Goal: Task Accomplishment & Management: Manage account settings

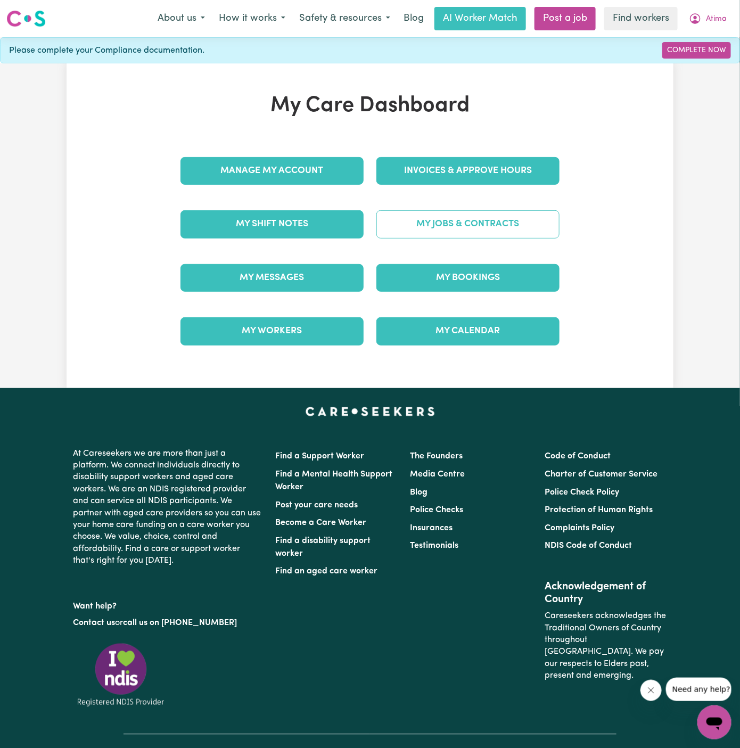
click at [477, 227] on link "My Jobs & Contracts" at bounding box center [467, 224] width 183 height 28
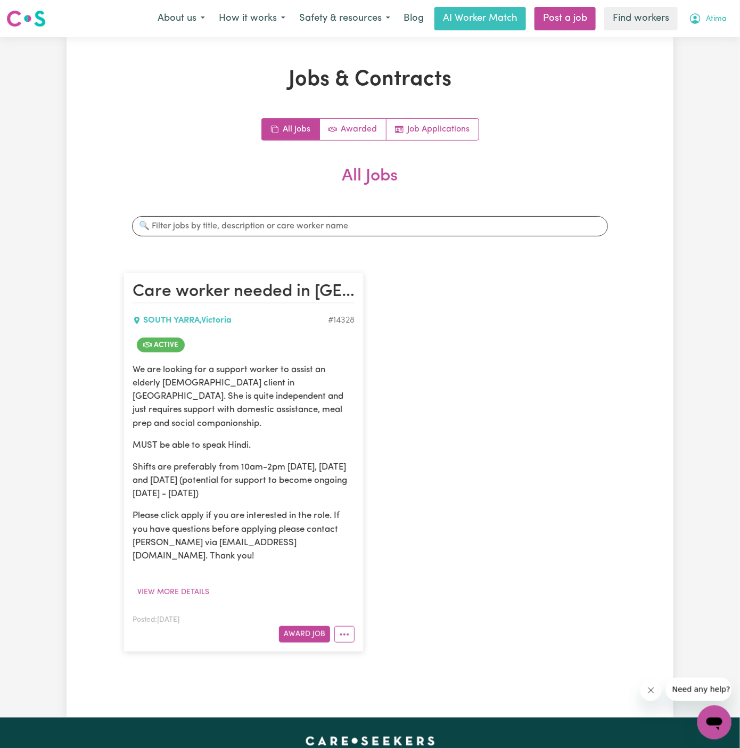
click at [721, 18] on span "Atima" at bounding box center [716, 19] width 21 height 12
click at [712, 36] on link "My Dashboard" at bounding box center [691, 41] width 84 height 20
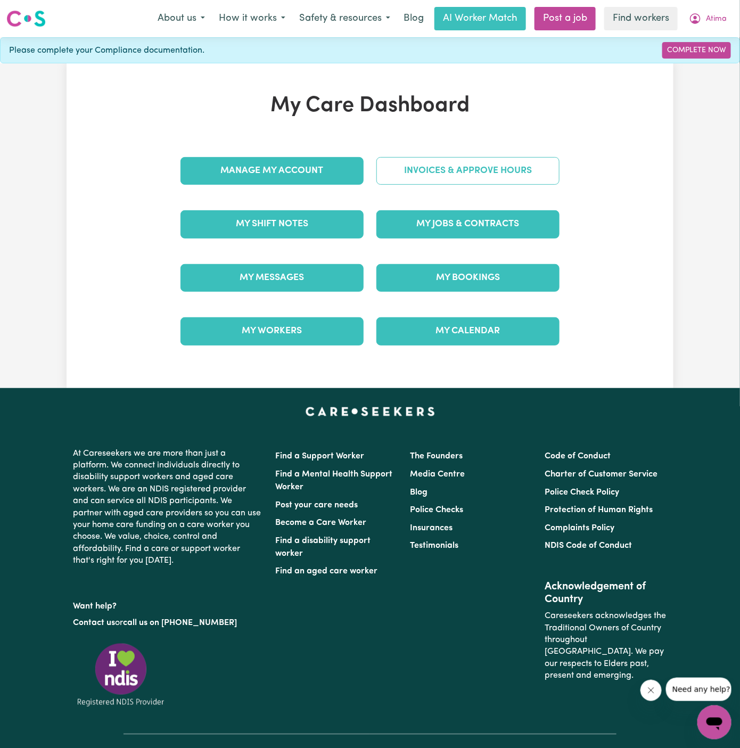
click at [481, 169] on link "Invoices & Approve Hours" at bounding box center [467, 171] width 183 height 28
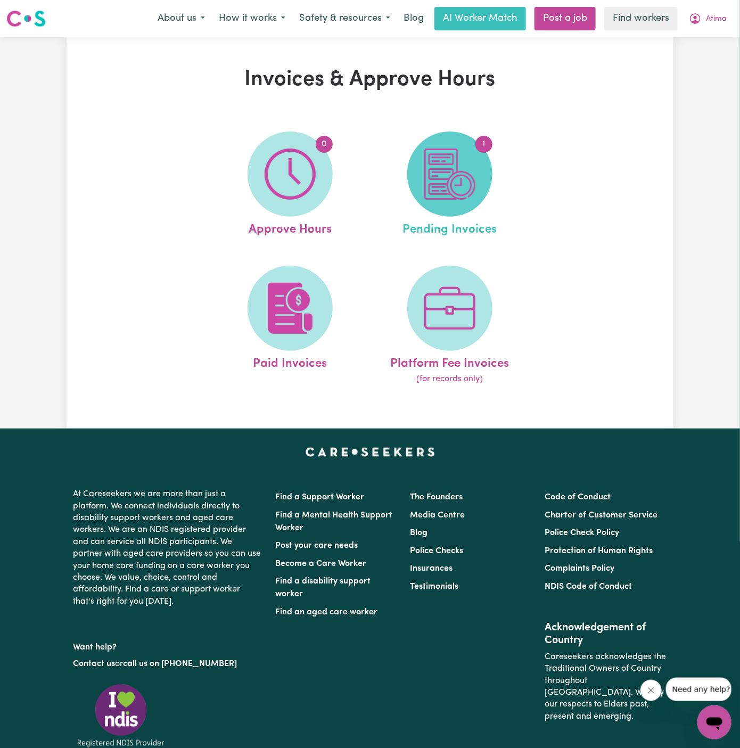
click at [468, 193] on img at bounding box center [449, 174] width 51 height 51
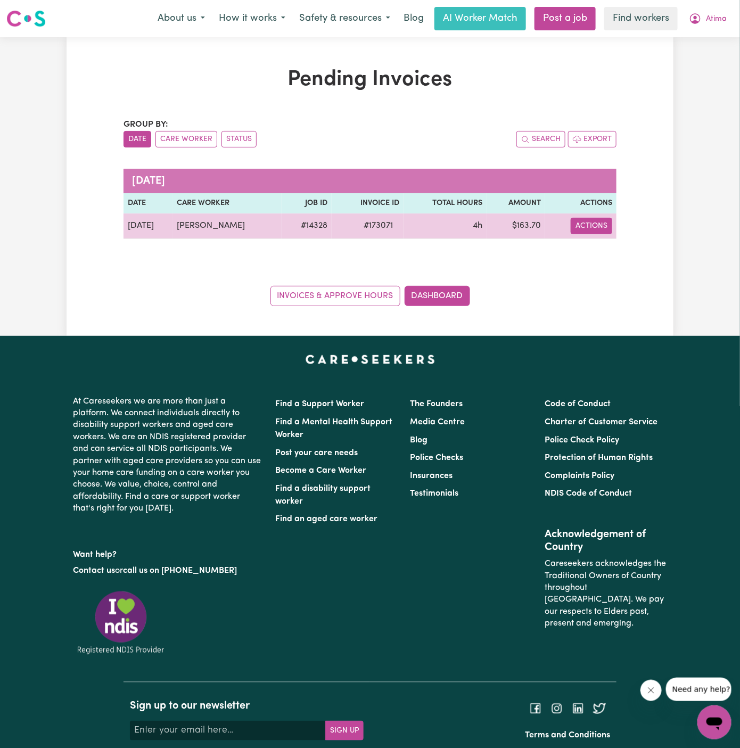
click at [600, 225] on button "Actions" at bounding box center [592, 226] width 42 height 17
click at [615, 240] on link "Download Invoice" at bounding box center [622, 250] width 97 height 21
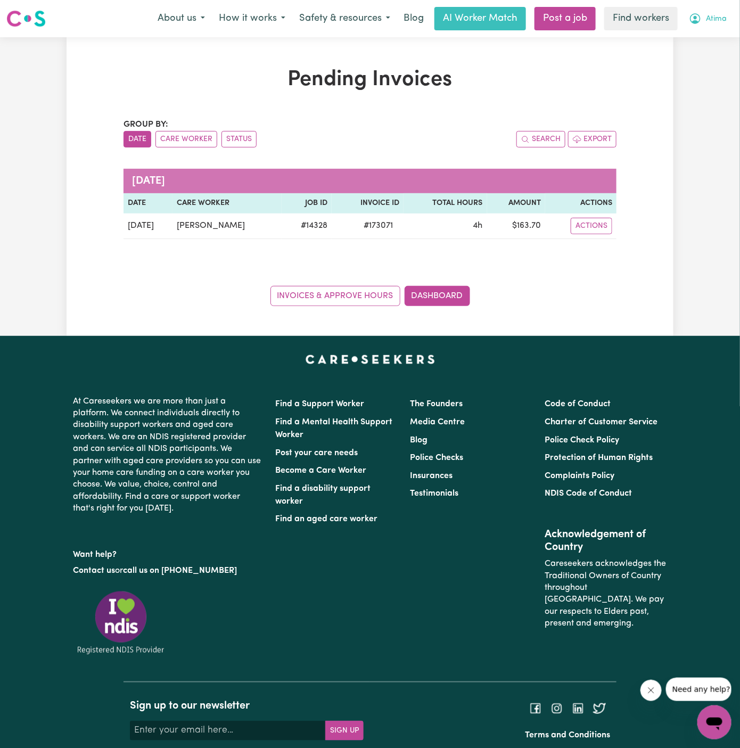
click at [723, 19] on span "Atima" at bounding box center [716, 19] width 21 height 12
click at [723, 29] on button "Atima" at bounding box center [708, 18] width 52 height 22
click at [716, 15] on span "Atima" at bounding box center [716, 19] width 21 height 12
click at [713, 35] on link "My Dashboard" at bounding box center [691, 41] width 84 height 20
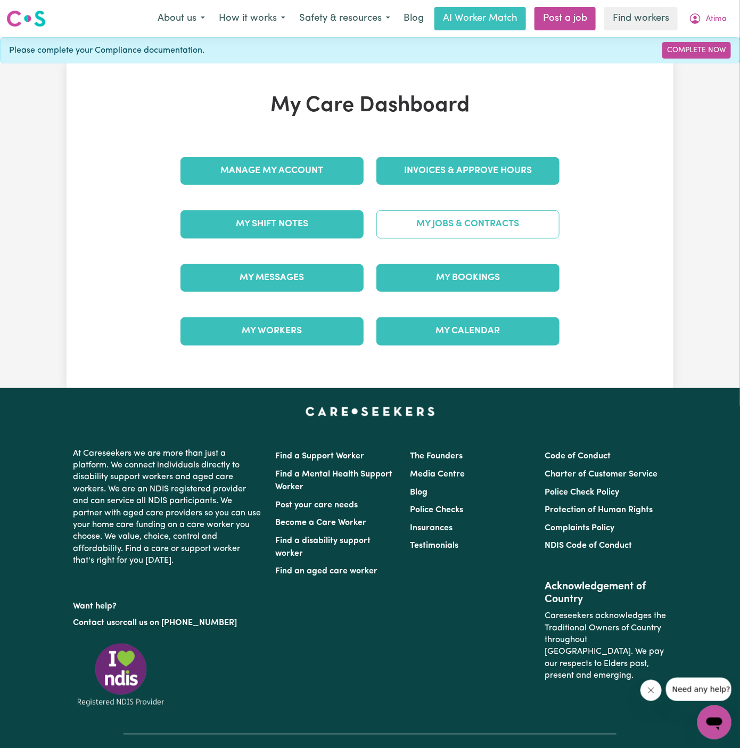
click at [474, 212] on link "My Jobs & Contracts" at bounding box center [467, 224] width 183 height 28
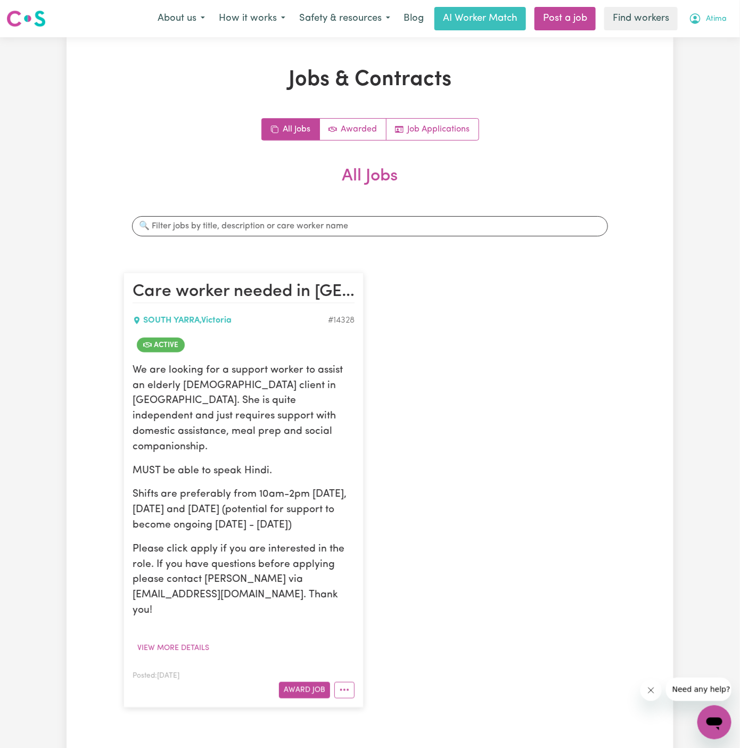
click at [712, 20] on span "Atima" at bounding box center [716, 19] width 21 height 12
click at [712, 38] on link "My Dashboard" at bounding box center [691, 41] width 84 height 20
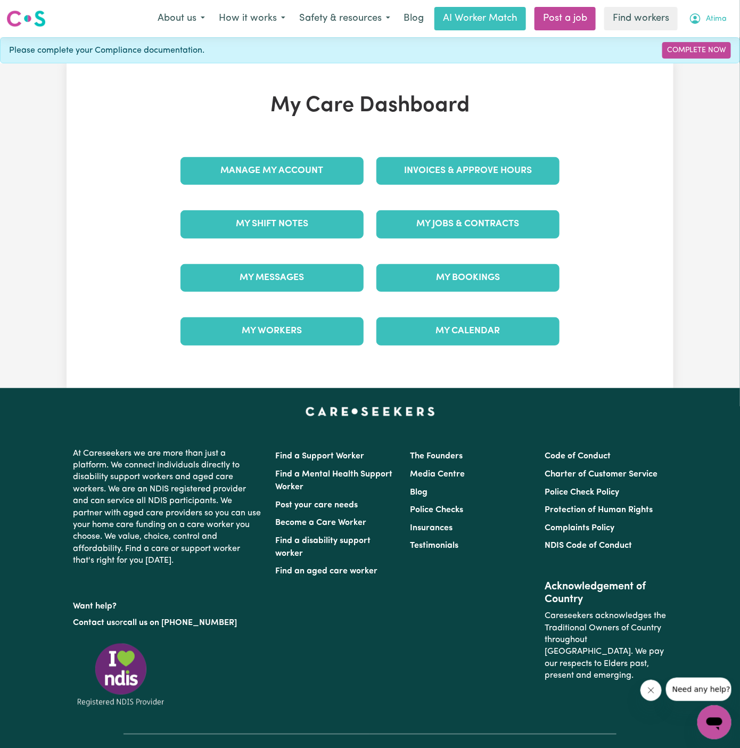
click at [715, 14] on span "Atima" at bounding box center [716, 19] width 21 height 12
click at [715, 53] on link "Logout" at bounding box center [691, 61] width 84 height 20
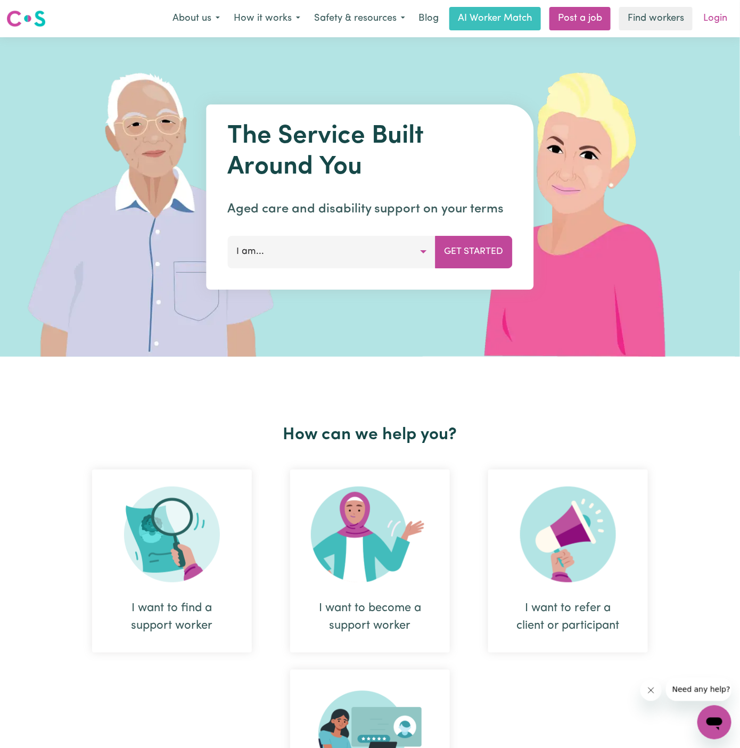
click at [722, 13] on link "Login" at bounding box center [715, 18] width 37 height 23
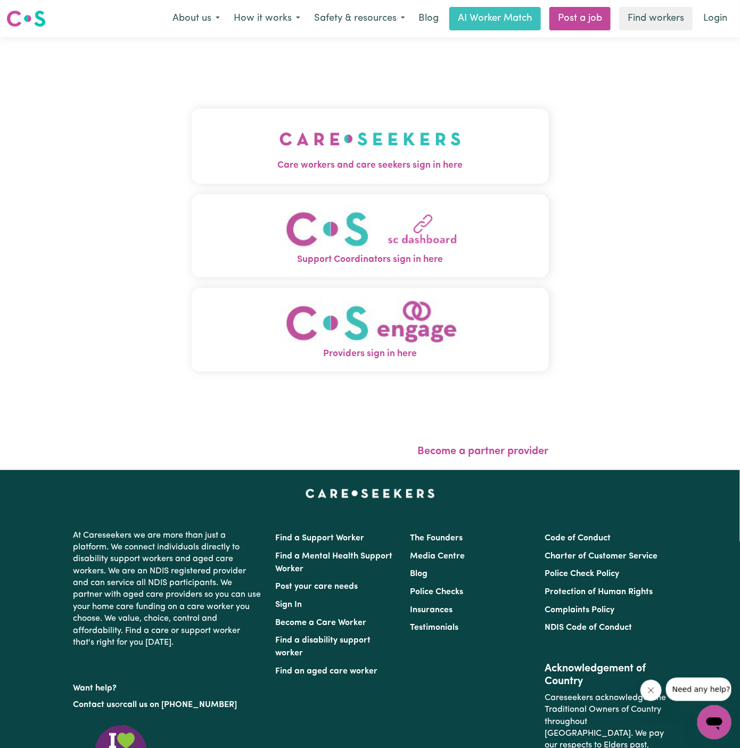
click at [441, 127] on button "Care workers and care seekers sign in here" at bounding box center [370, 146] width 357 height 75
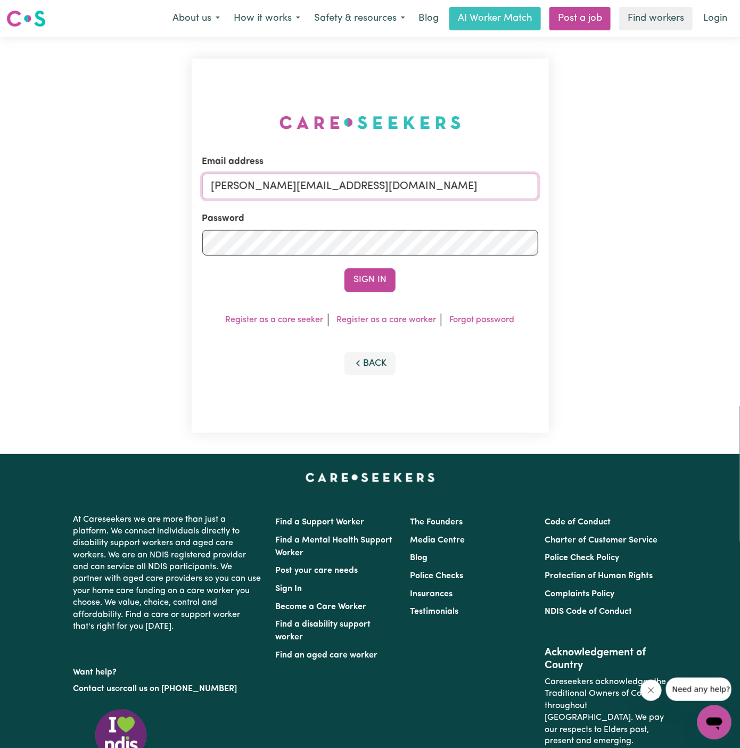
click at [415, 186] on input "[PERSON_NAME][EMAIL_ADDRESS][DOMAIN_NAME]" at bounding box center [370, 187] width 336 height 26
click at [123, 238] on div "Email address [PERSON_NAME][EMAIL_ADDRESS][DOMAIN_NAME] Password Sign In Regist…" at bounding box center [370, 245] width 740 height 417
click at [378, 285] on button "Sign In" at bounding box center [369, 279] width 51 height 23
